Goal: Transaction & Acquisition: Book appointment/travel/reservation

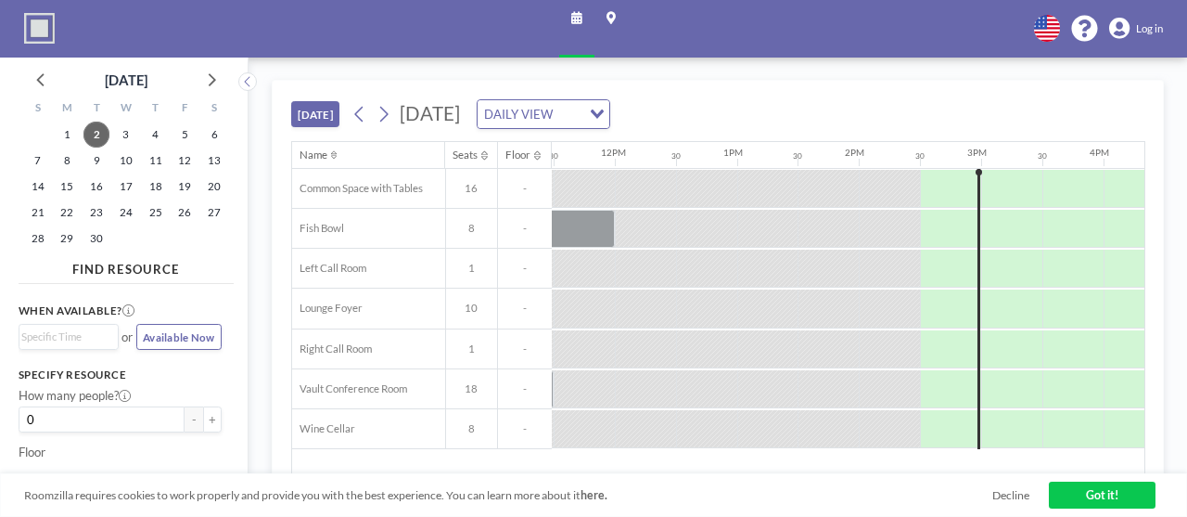
scroll to position [0, 1428]
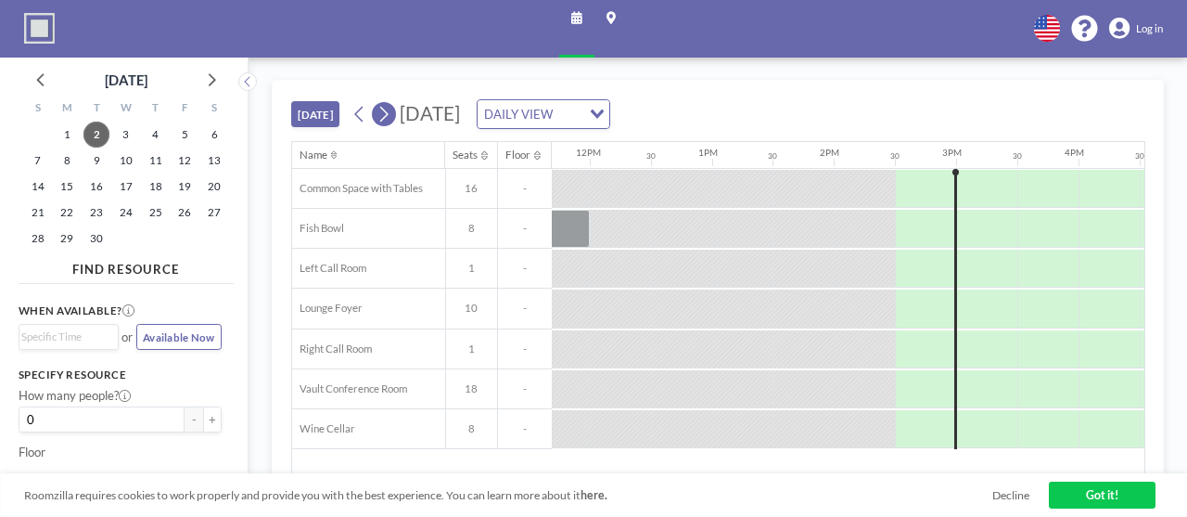
click at [377, 103] on icon at bounding box center [384, 114] width 14 height 23
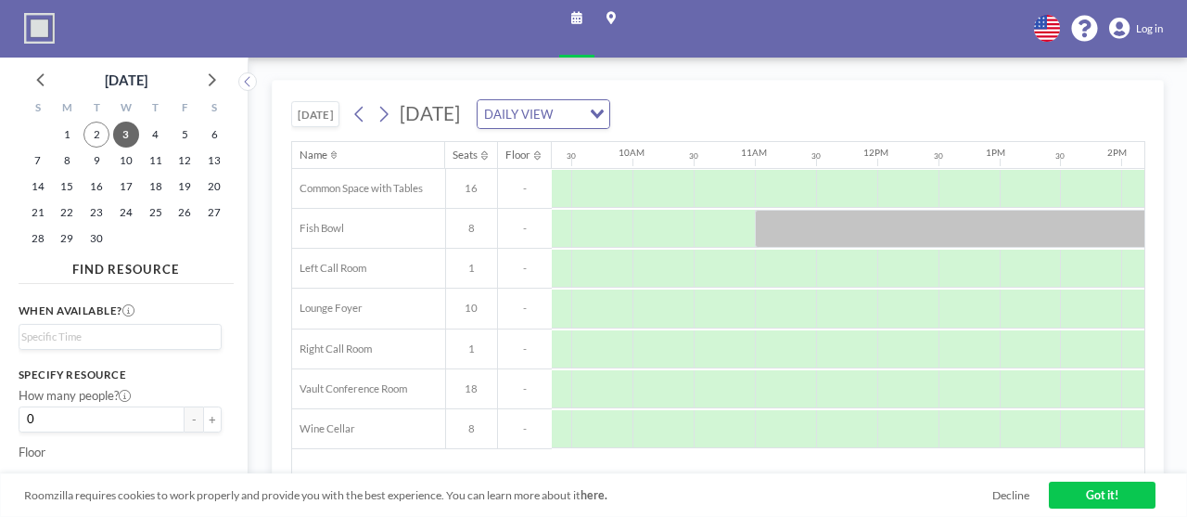
scroll to position [0, 1138]
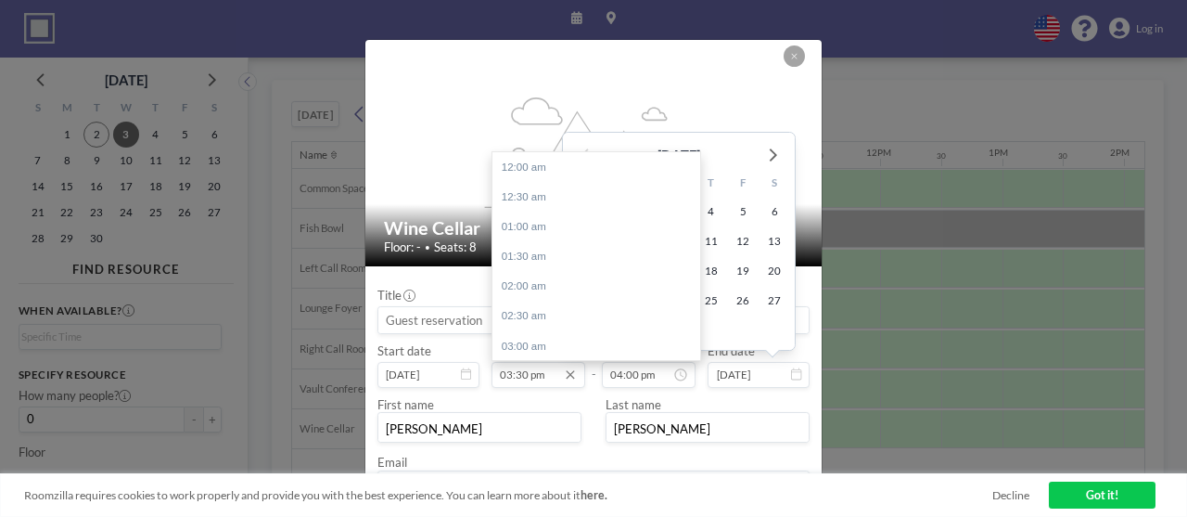
scroll to position [861, 0]
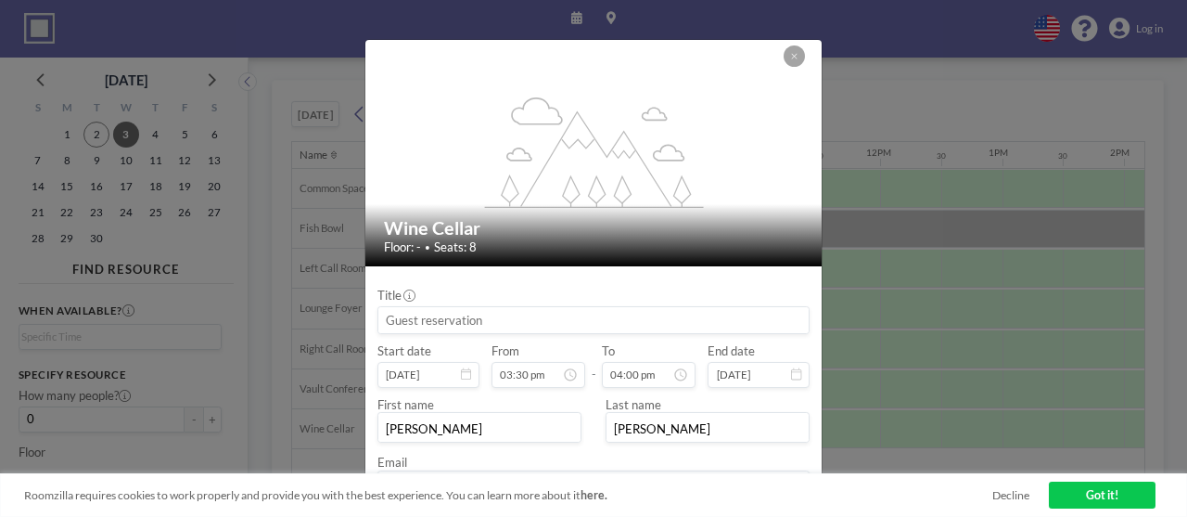
click at [451, 307] on input at bounding box center [593, 320] width 430 height 26
type input "Meeting"
drag, startPoint x: 429, startPoint y: 423, endPoint x: 378, endPoint y: 423, distance: 51.0
click at [377, 423] on div "flex-grow: 1.2; Wine Cellar Floor: - • Seats: 8 Title Meeting Start date [DATE]…" at bounding box center [593, 258] width 1187 height 517
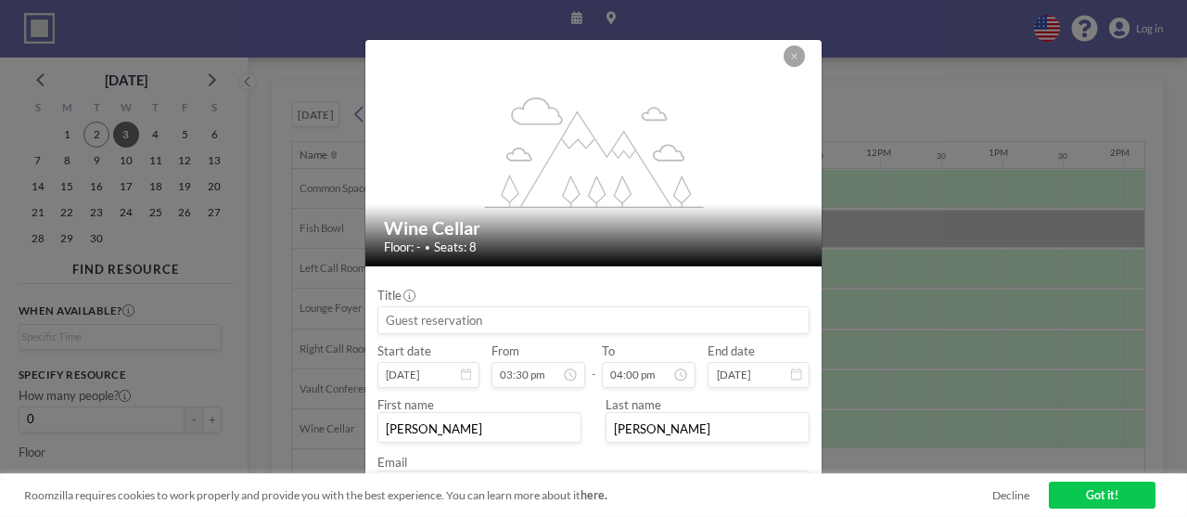
click at [527, 307] on input at bounding box center [593, 320] width 430 height 26
type input "Meeting"
drag, startPoint x: 428, startPoint y: 429, endPoint x: 411, endPoint y: 430, distance: 16.7
click at [411, 474] on input "[PERSON_NAME][EMAIL_ADDRESS][DOMAIN_NAME]" at bounding box center [593, 487] width 430 height 26
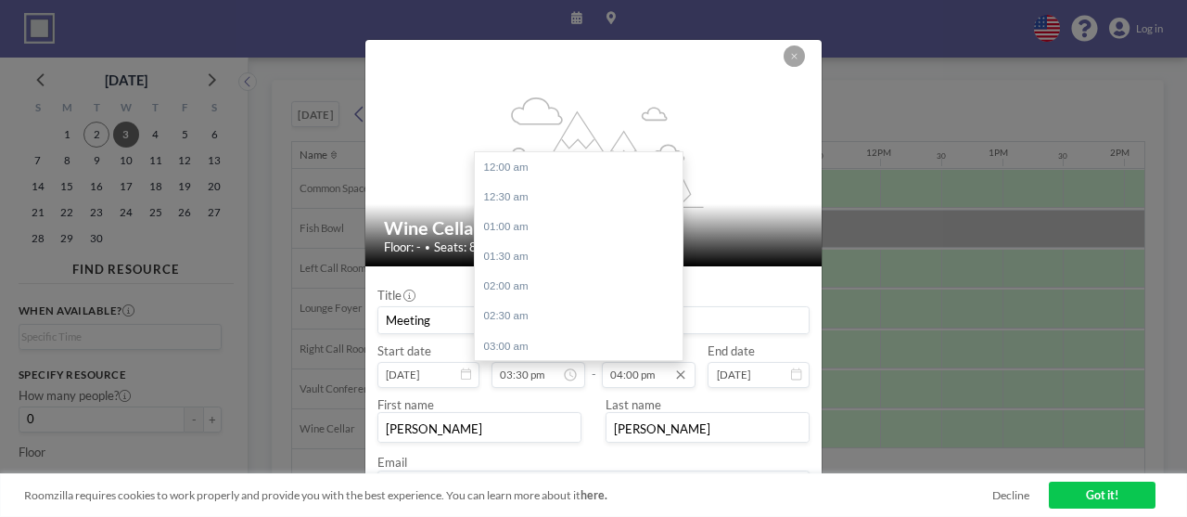
type input "[PERSON_NAME][EMAIL_ADDRESS][DOMAIN_NAME]"
click at [638, 362] on input "04:00 pm" at bounding box center [649, 375] width 94 height 26
click at [578, 247] on div "04:30 pm" at bounding box center [579, 262] width 208 height 30
type input "04:30 pm"
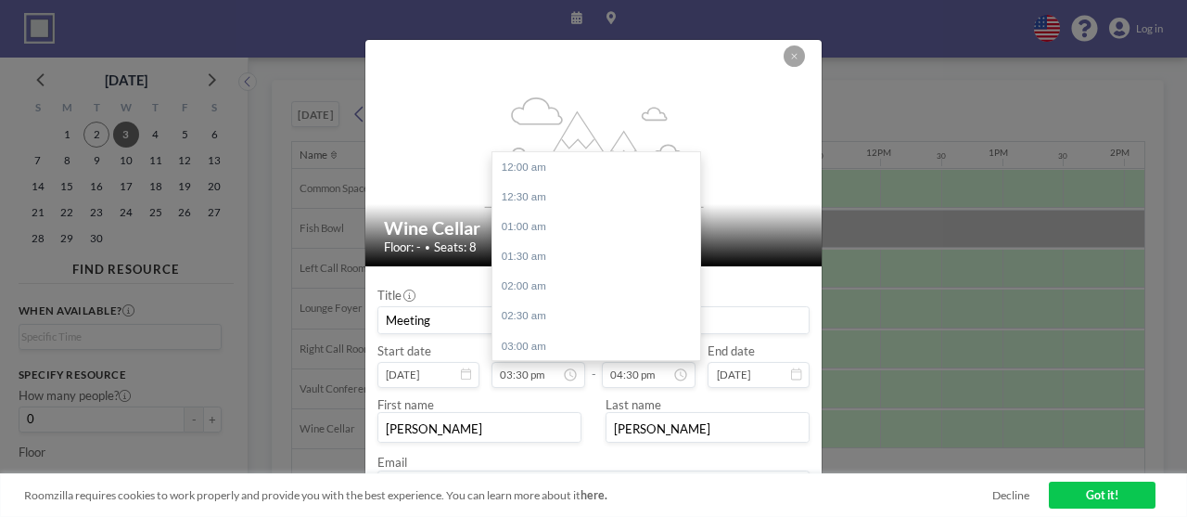
scroll to position [861, 0]
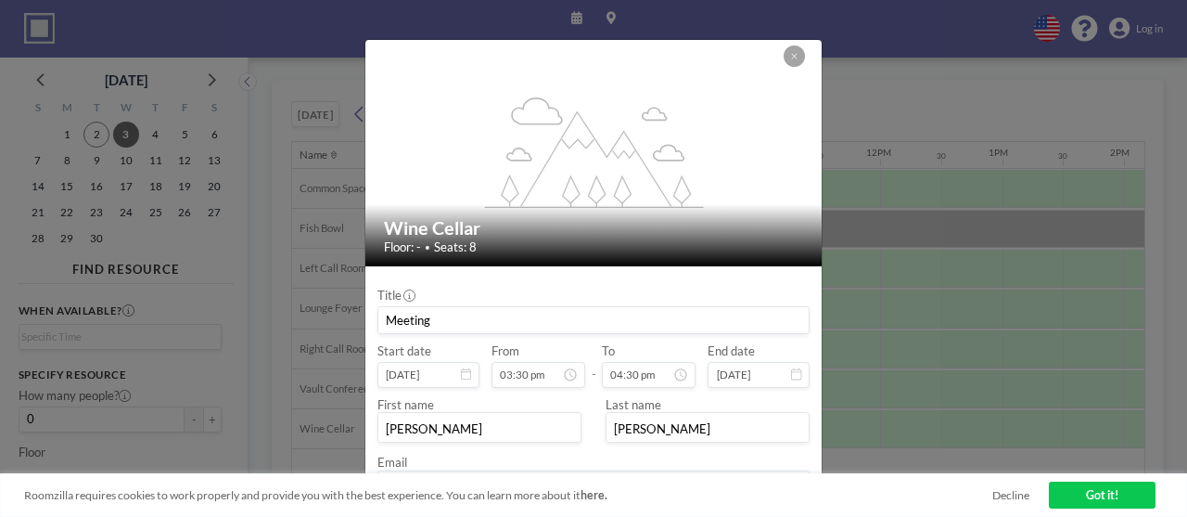
click at [563, 397] on div "First name [PERSON_NAME]" at bounding box center [485, 420] width 216 height 46
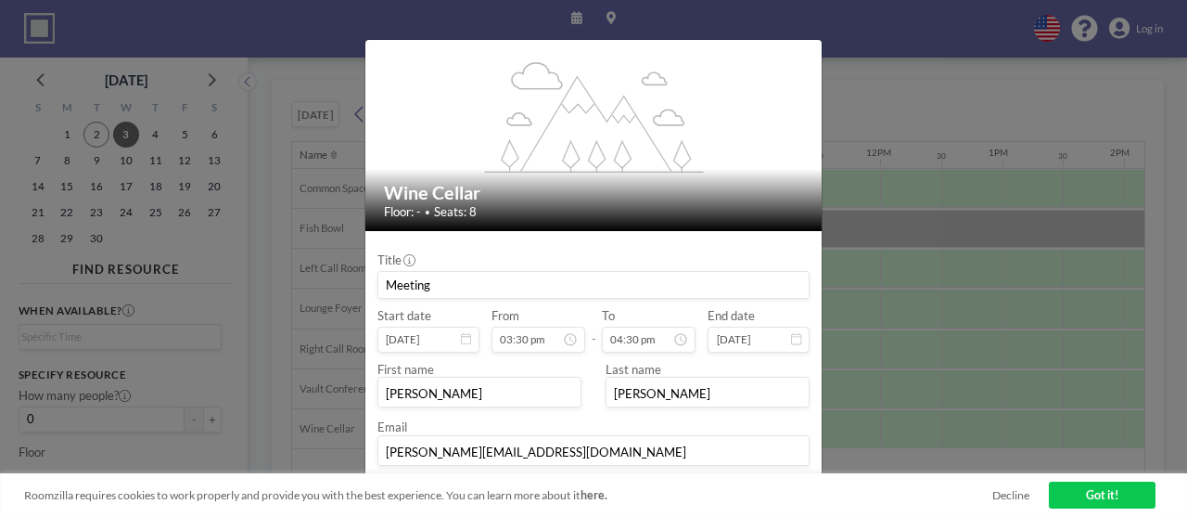
click at [735, 484] on button "BOOK NOW" at bounding box center [771, 497] width 77 height 26
